Goal: Information Seeking & Learning: Find specific fact

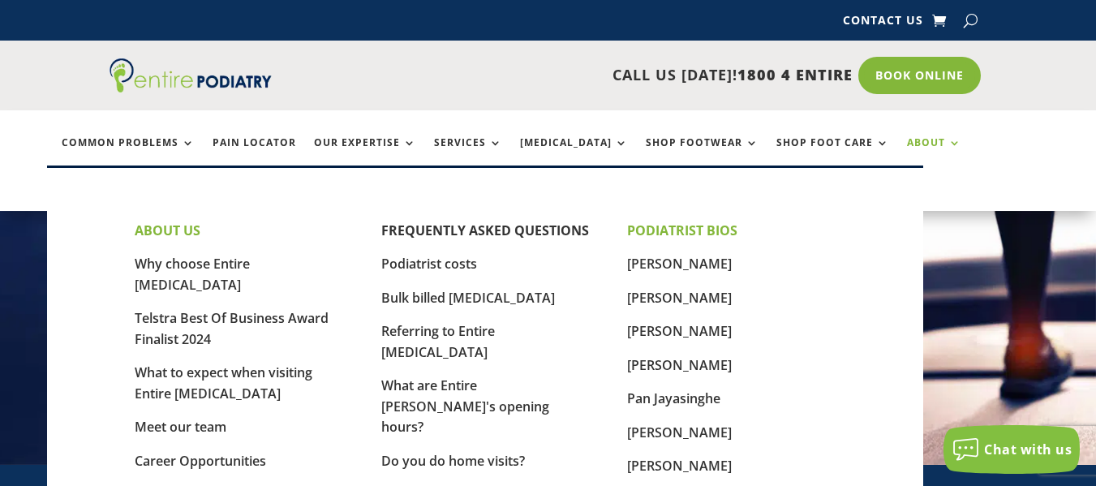
click at [911, 139] on link "About" at bounding box center [934, 154] width 54 height 35
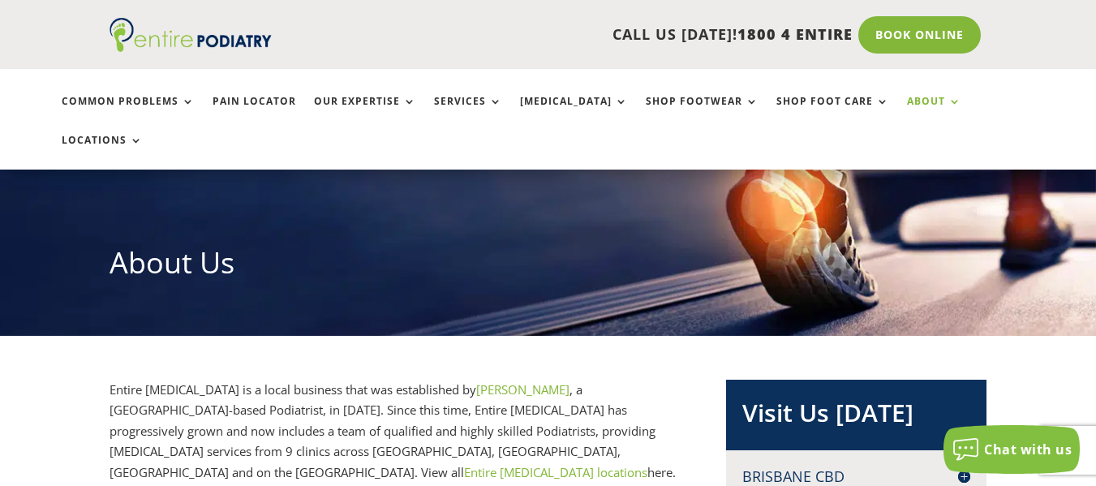
scroll to position [130, 0]
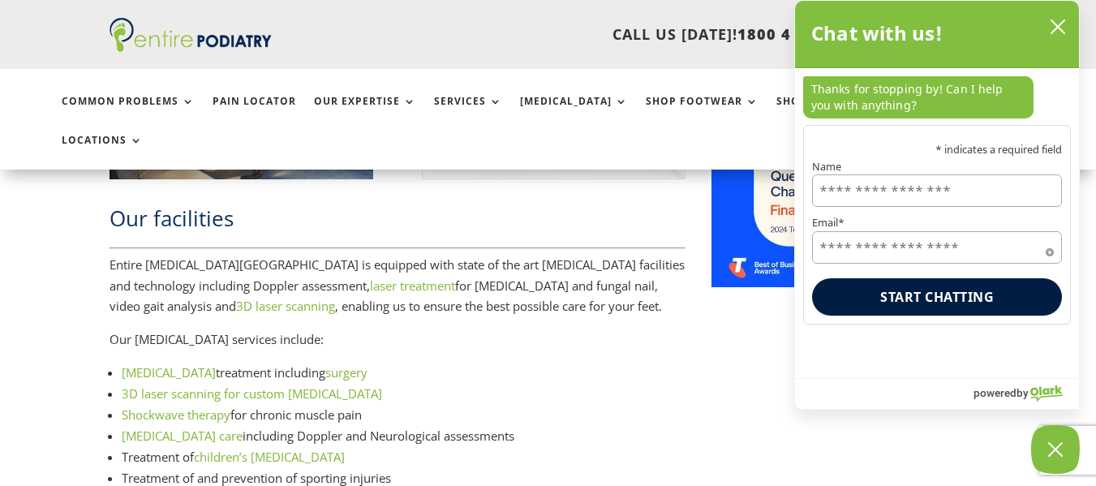
scroll to position [2076, 0]
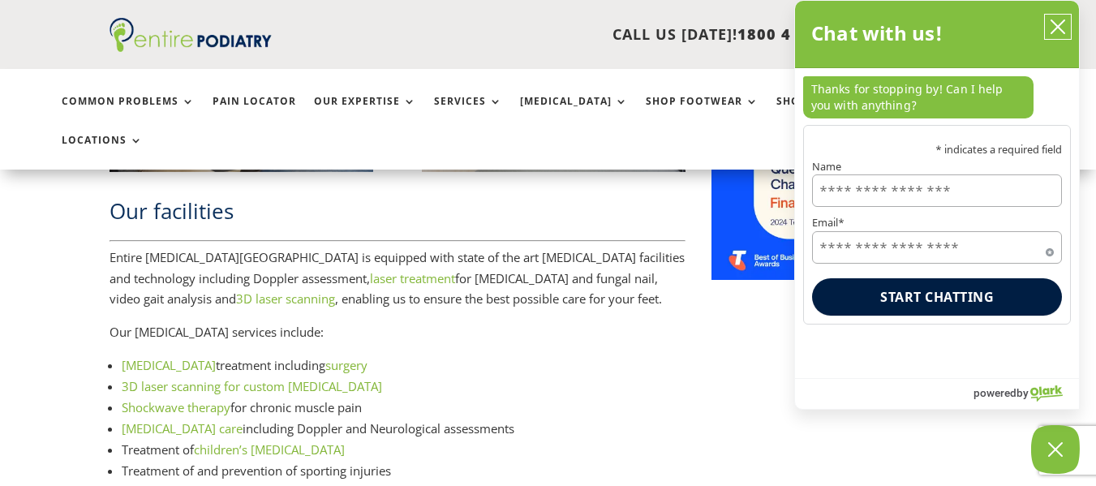
click at [1055, 24] on icon "close chatbox" at bounding box center [1057, 26] width 13 height 13
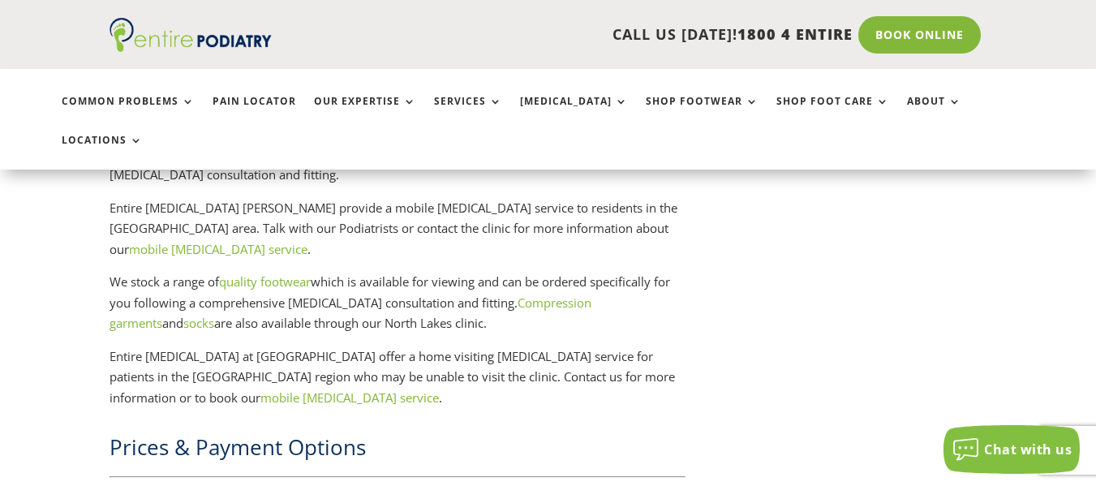
scroll to position [2596, 0]
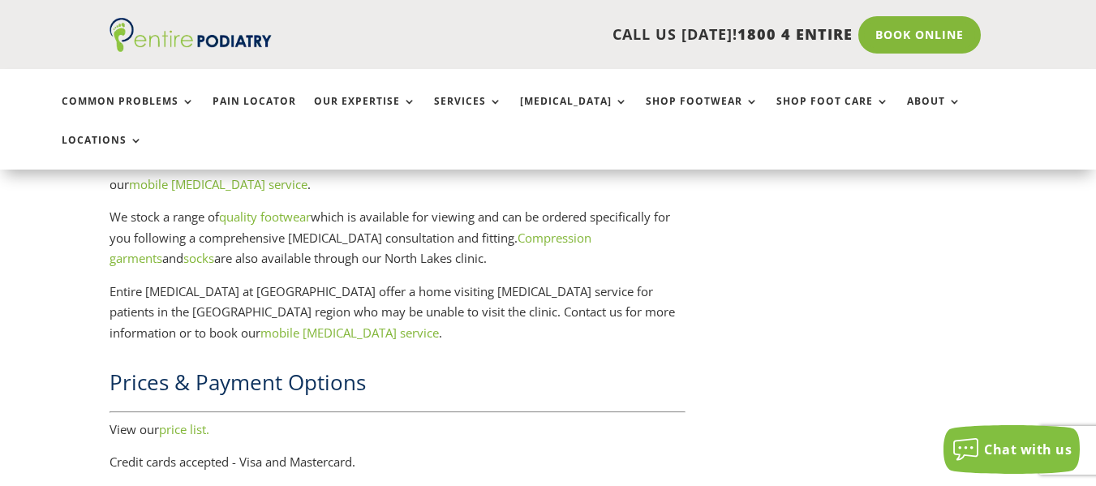
click at [193, 421] on link "price list." at bounding box center [184, 429] width 50 height 16
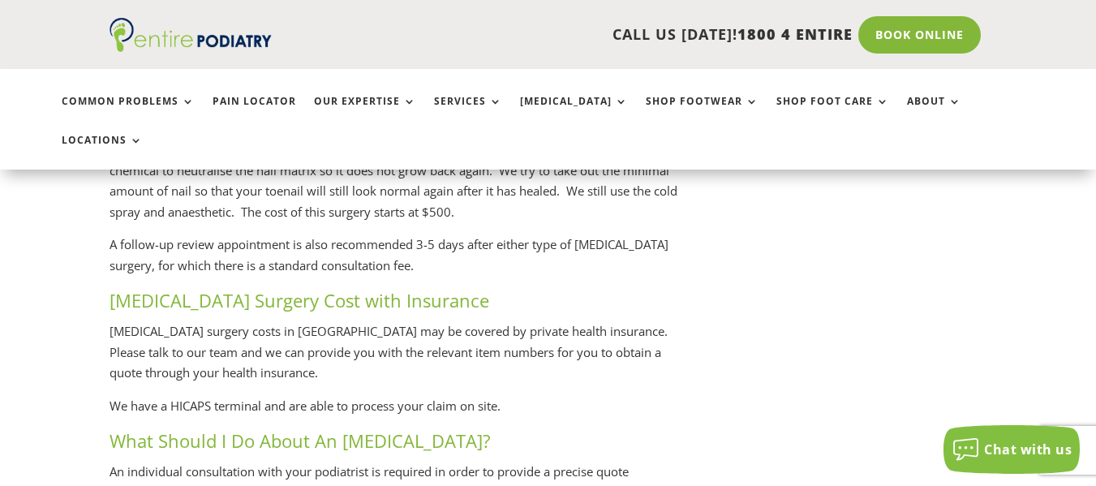
scroll to position [3764, 0]
